Goal: Task Accomplishment & Management: Use online tool/utility

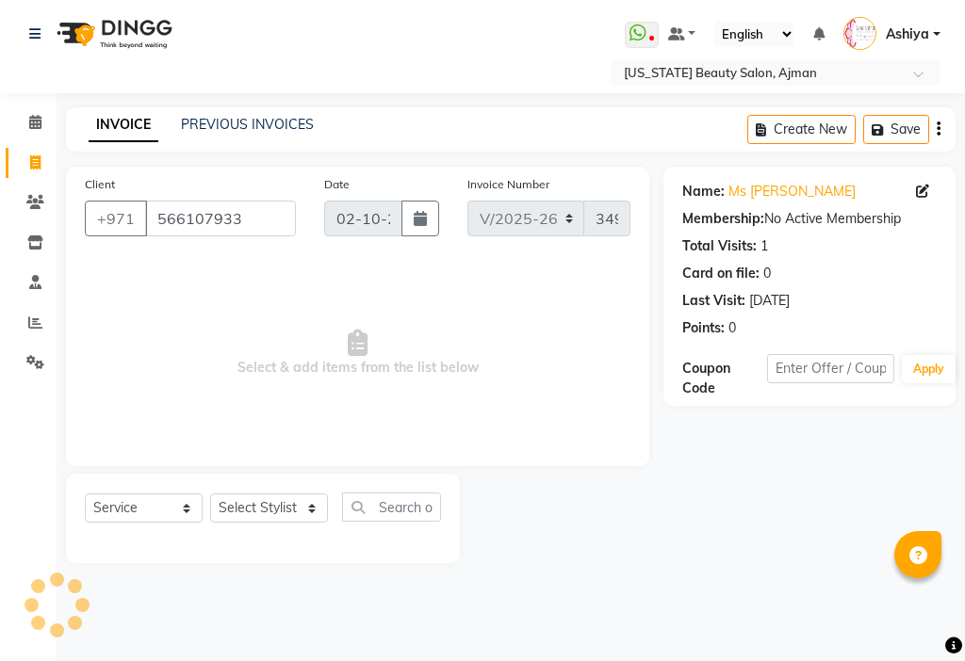
select select "637"
select select "service"
select select "33912"
click at [210, 494] on select "Select Stylist [PERSON_NAME] [PERSON_NAME] Ashiya Cashier [PERSON_NAME] [PERSON…" at bounding box center [269, 508] width 118 height 29
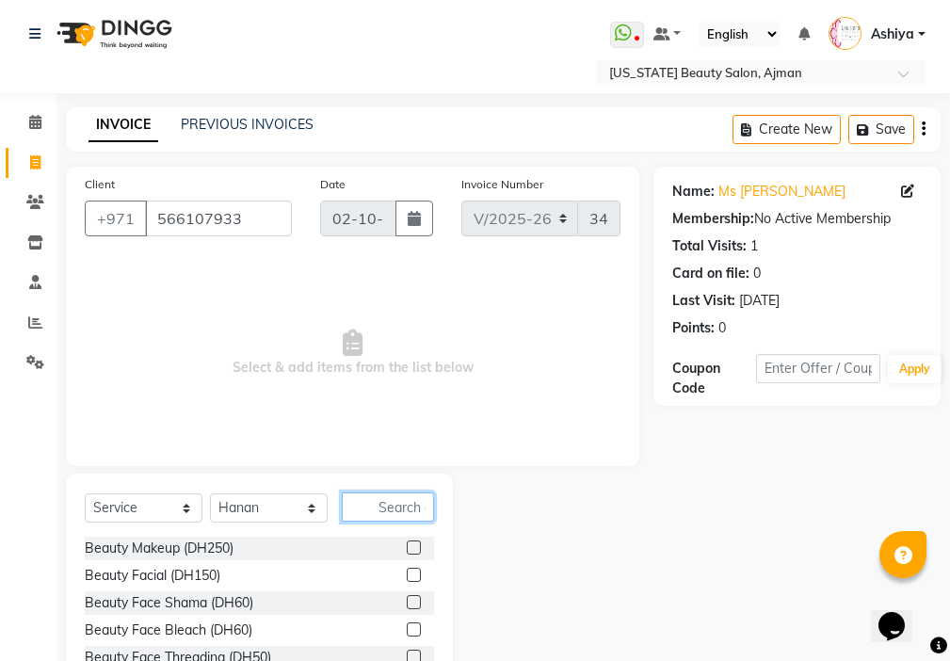
click at [426, 509] on input "text" at bounding box center [388, 507] width 92 height 29
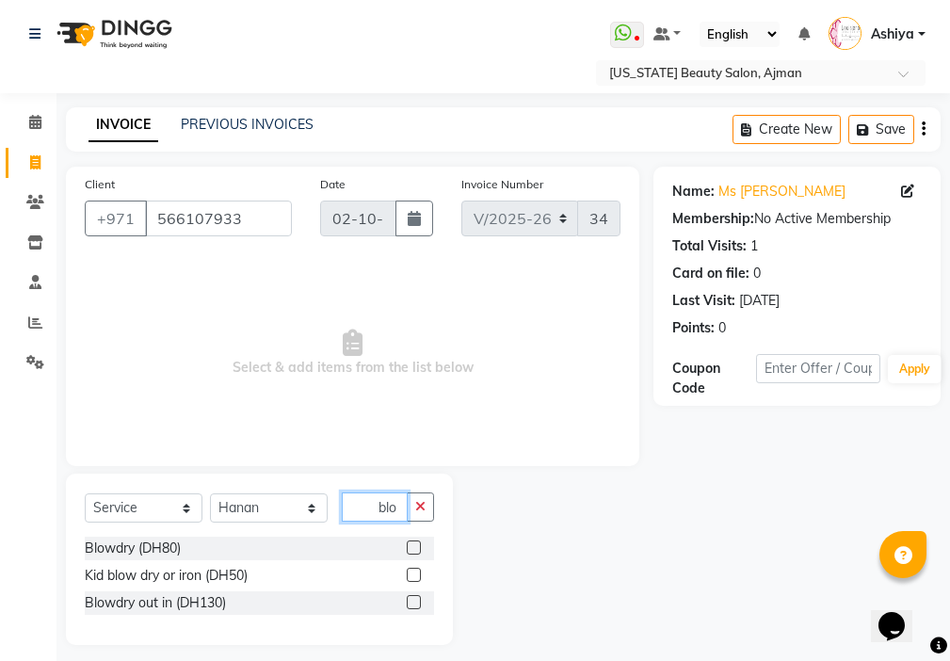
type input "blo"
click at [415, 603] on label at bounding box center [414, 602] width 14 height 14
click at [415, 603] on input "checkbox" at bounding box center [413, 603] width 12 height 12
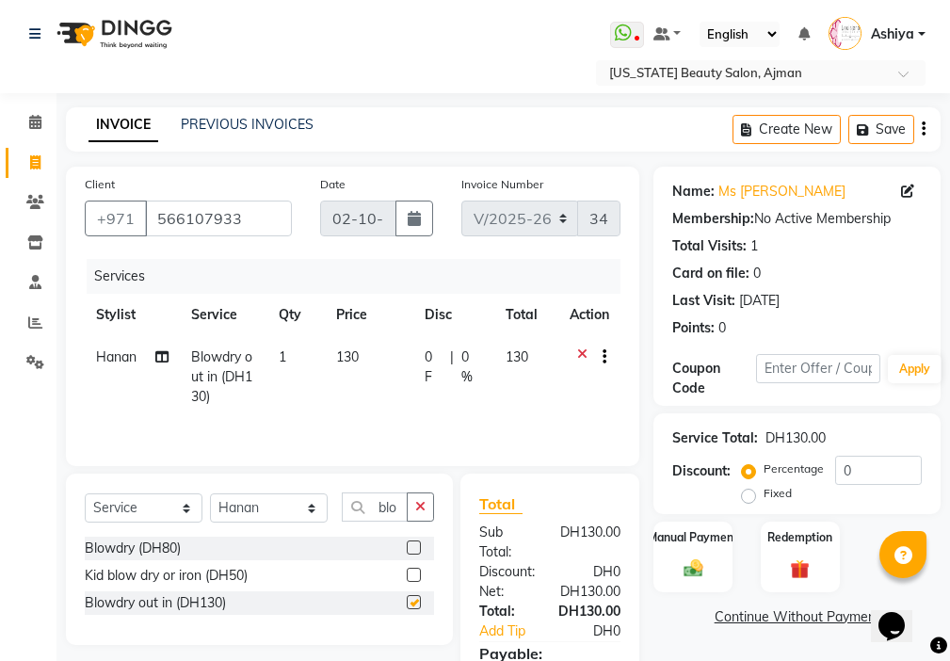
click at [370, 381] on td "130" at bounding box center [369, 377] width 89 height 82
checkbox input "false"
select select "33912"
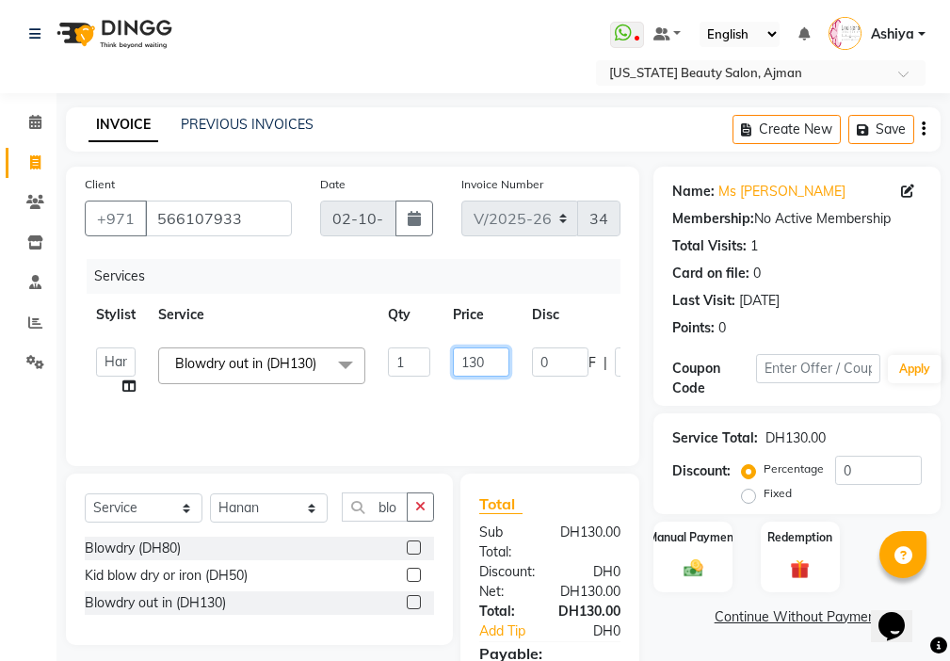
click at [479, 358] on input "130" at bounding box center [481, 362] width 57 height 29
type input "150"
click at [497, 403] on tr "[PERSON_NAME] [PERSON_NAME] Ashiya Cashier [PERSON_NAME] [PERSON_NAME] [PERSON_…" at bounding box center [448, 372] width 726 height 72
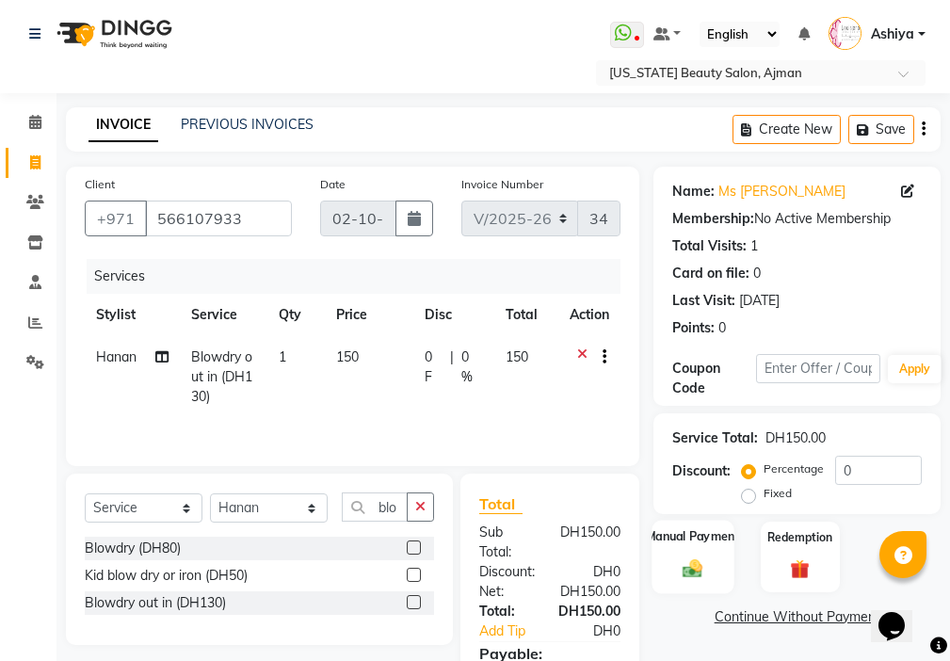
click at [711, 572] on div "Manual Payment" at bounding box center [694, 556] width 82 height 73
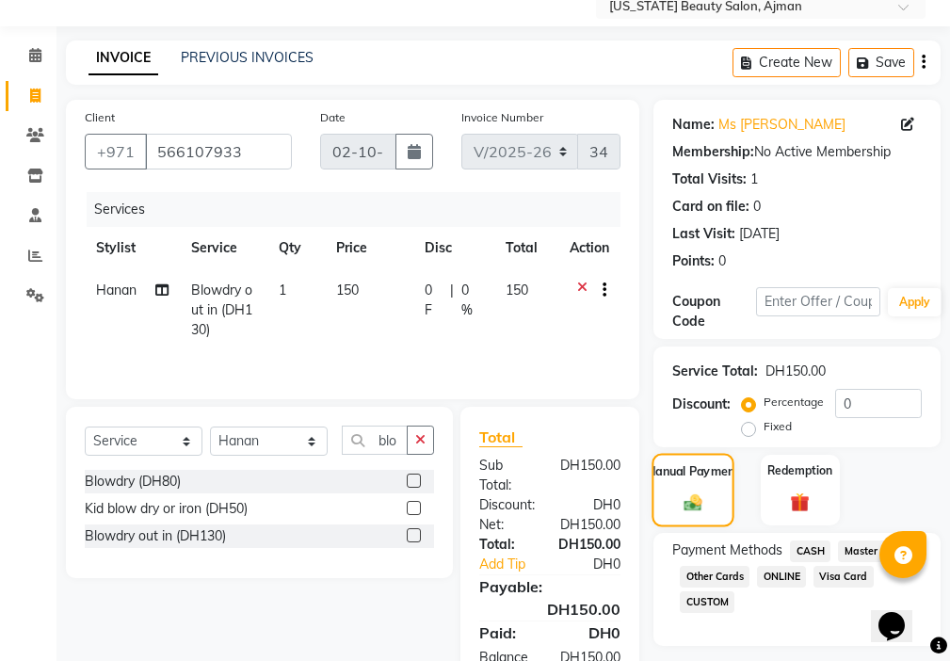
scroll to position [140, 0]
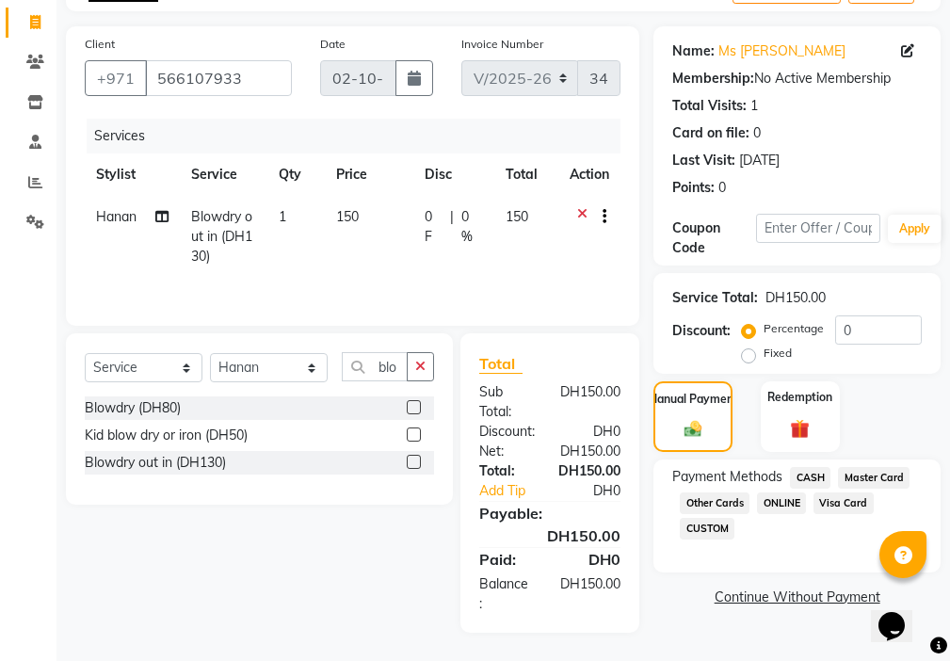
click at [839, 508] on span "Visa Card" at bounding box center [844, 504] width 60 height 22
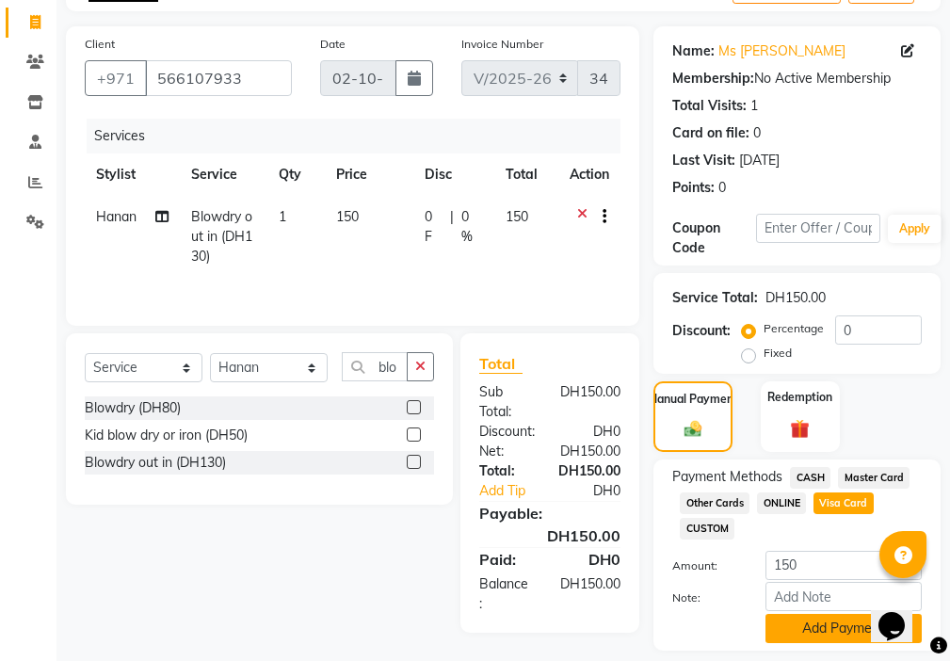
click at [818, 630] on button "Add Payment" at bounding box center [844, 628] width 156 height 29
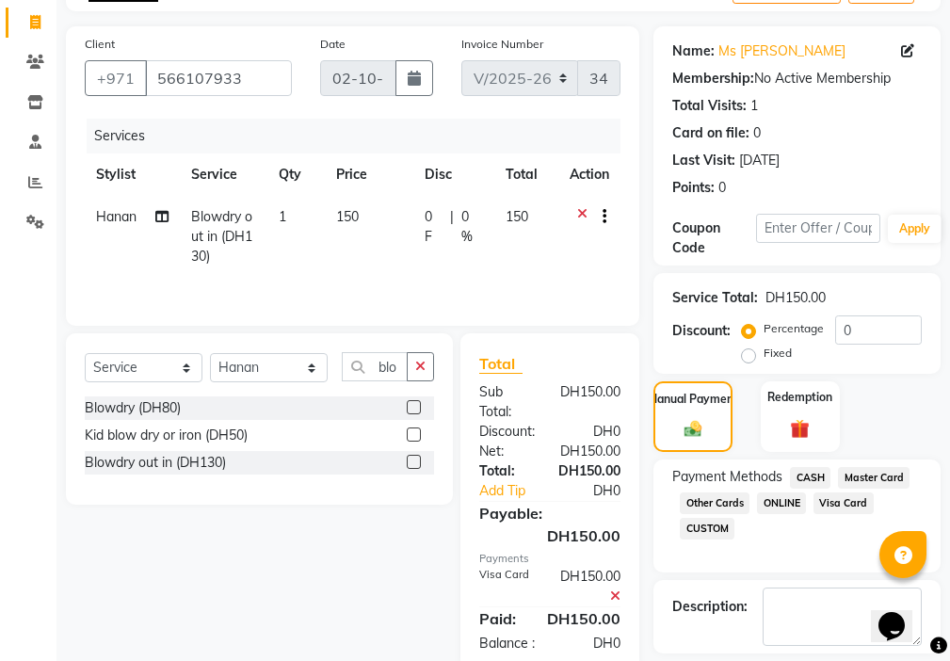
scroll to position [200, 0]
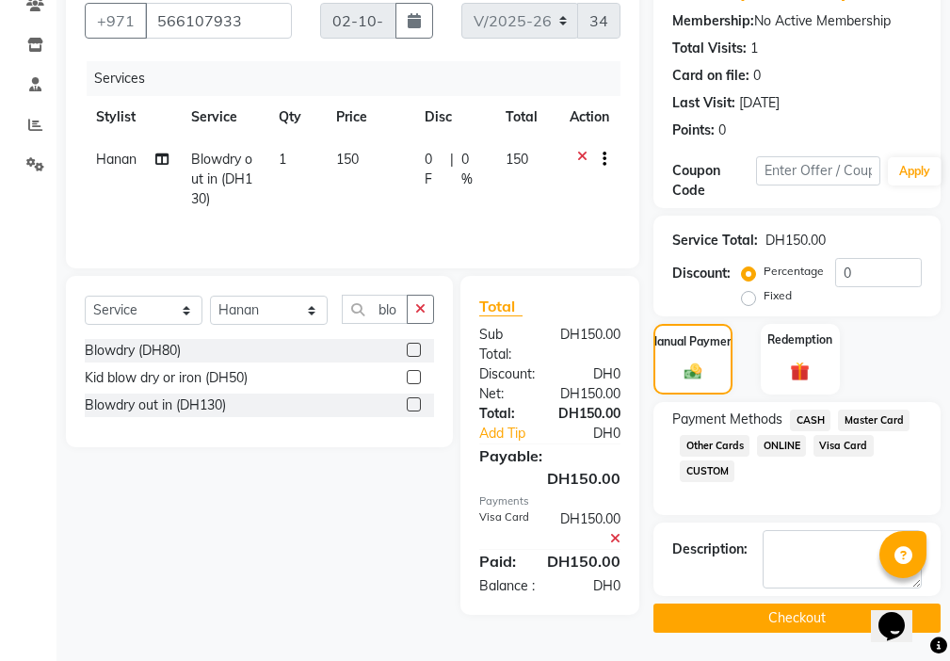
click at [787, 614] on button "Checkout" at bounding box center [797, 618] width 287 height 29
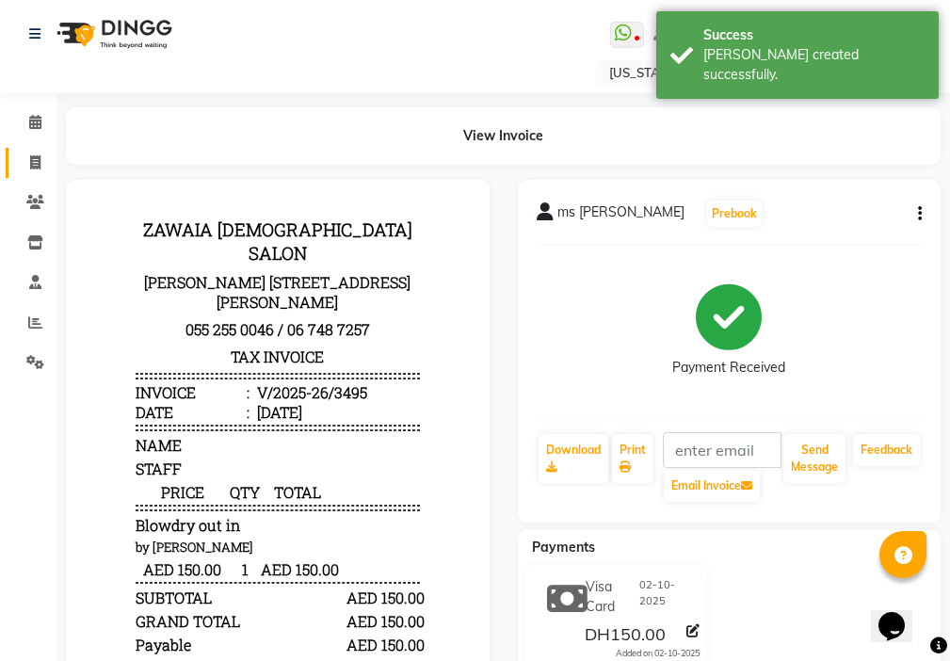
click at [35, 158] on icon at bounding box center [35, 162] width 10 height 14
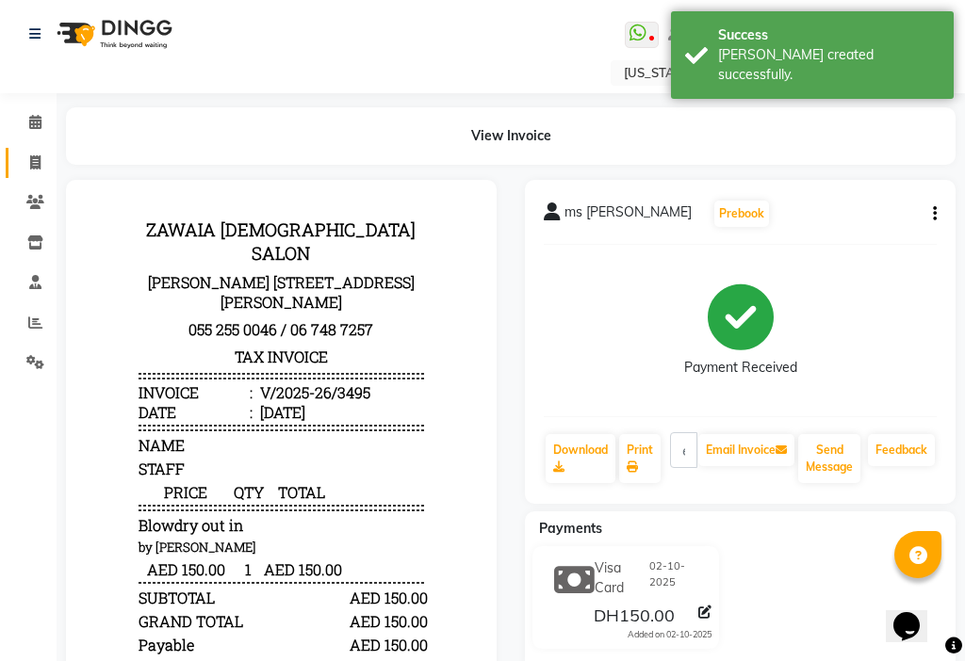
select select "service"
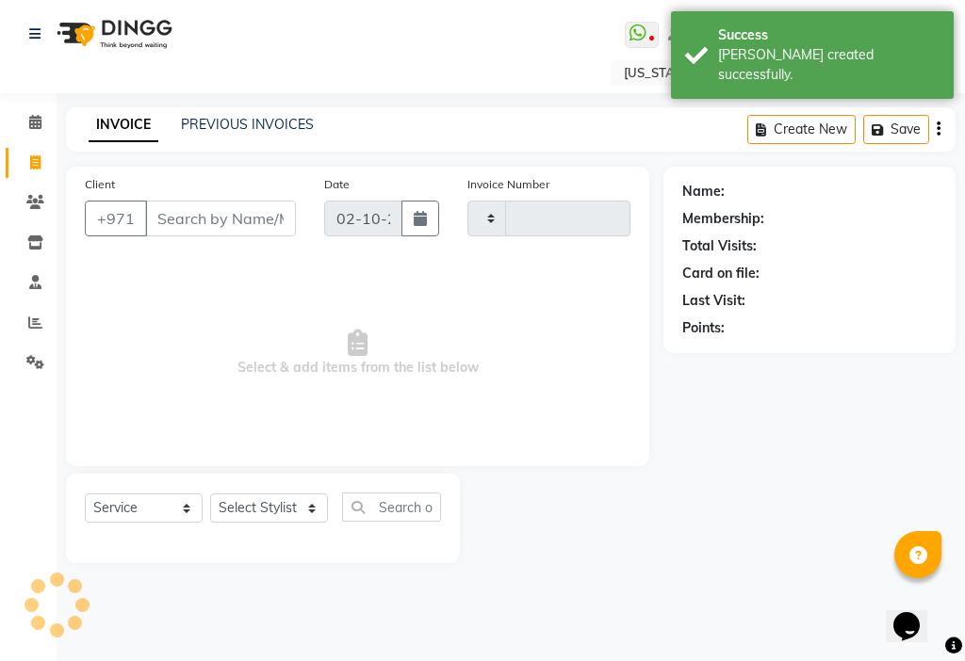
type input "3496"
select select "637"
